Goal: Task Accomplishment & Management: Manage account settings

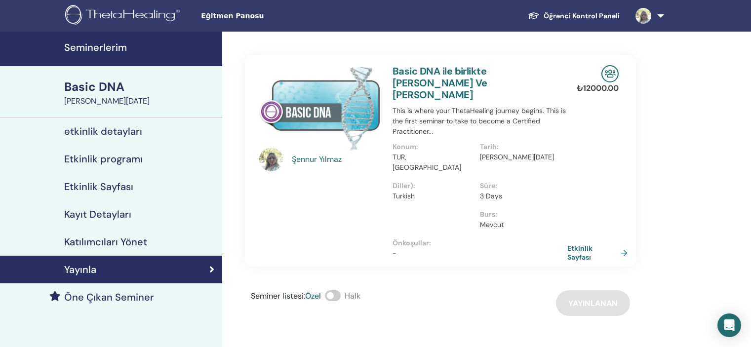
scroll to position [49, 0]
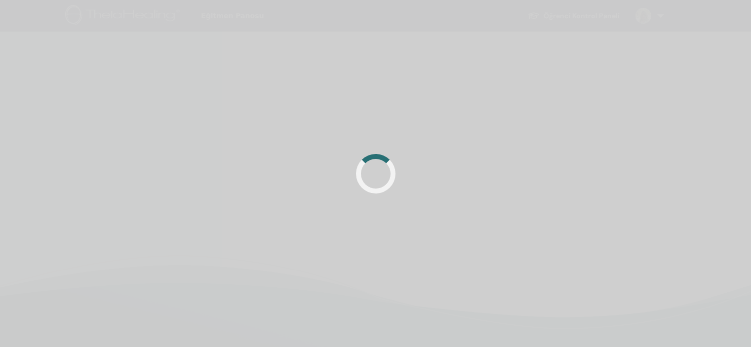
scroll to position [49, 0]
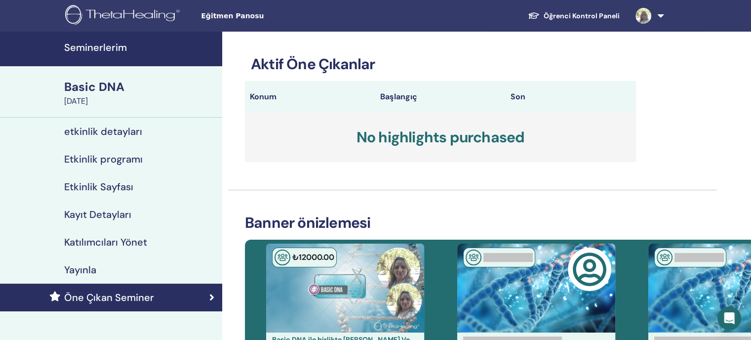
click at [109, 132] on h4 "etkinlik detayları" at bounding box center [103, 131] width 78 height 12
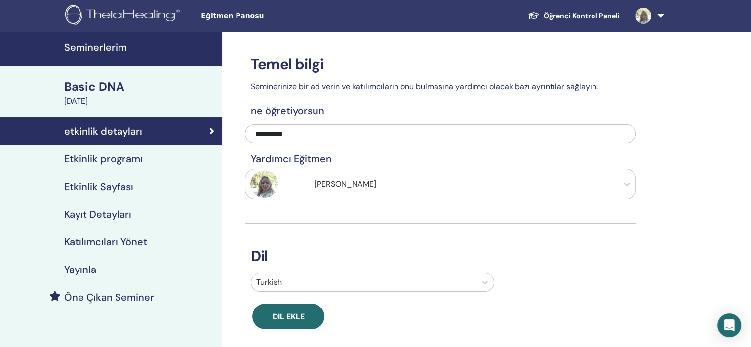
click at [105, 160] on h4 "Etkinlik programı" at bounding box center [103, 159] width 78 height 12
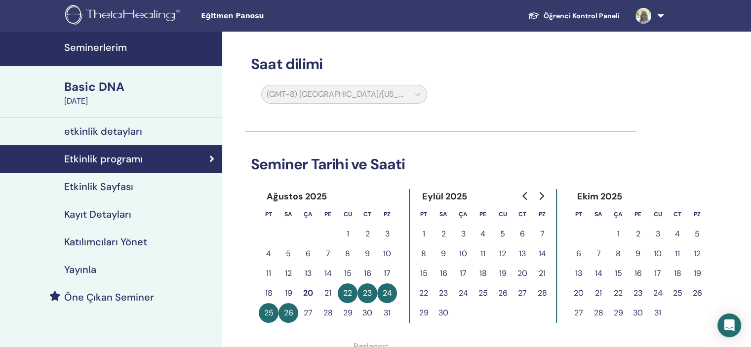
click at [108, 185] on h4 "Etkinlik Sayfası" at bounding box center [98, 187] width 69 height 12
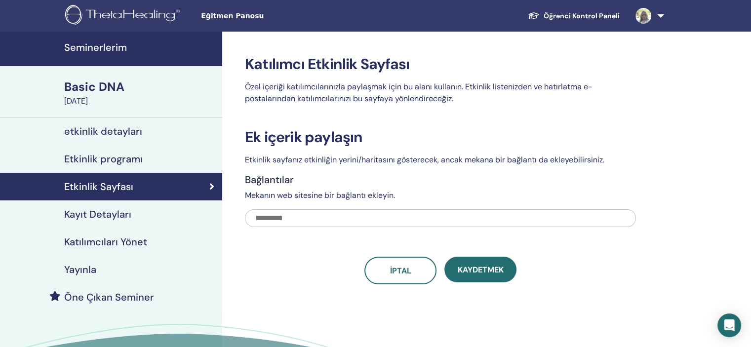
click at [306, 219] on input "text" at bounding box center [440, 218] width 391 height 18
click at [104, 209] on h4 "Kayıt Detayları" at bounding box center [97, 214] width 67 height 12
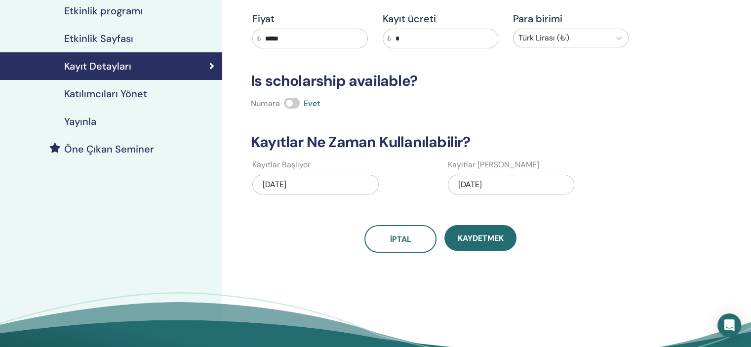
scroll to position [99, 0]
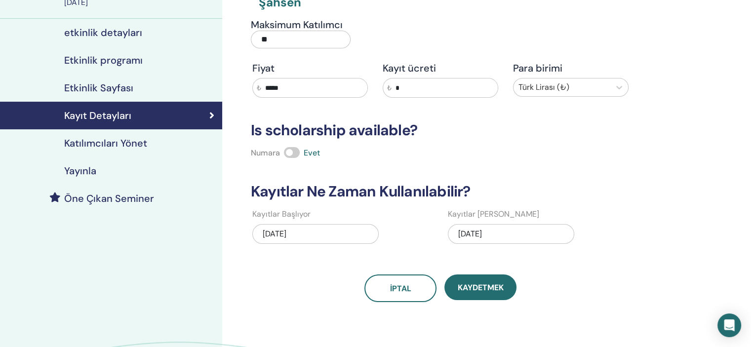
click at [118, 144] on h4 "Katılımcıları Yönet" at bounding box center [105, 143] width 83 height 12
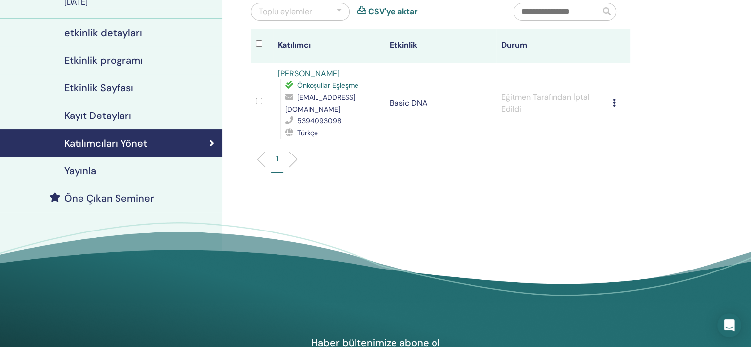
click at [83, 169] on h4 "Yayınla" at bounding box center [80, 171] width 32 height 12
